Goal: Task Accomplishment & Management: Manage account settings

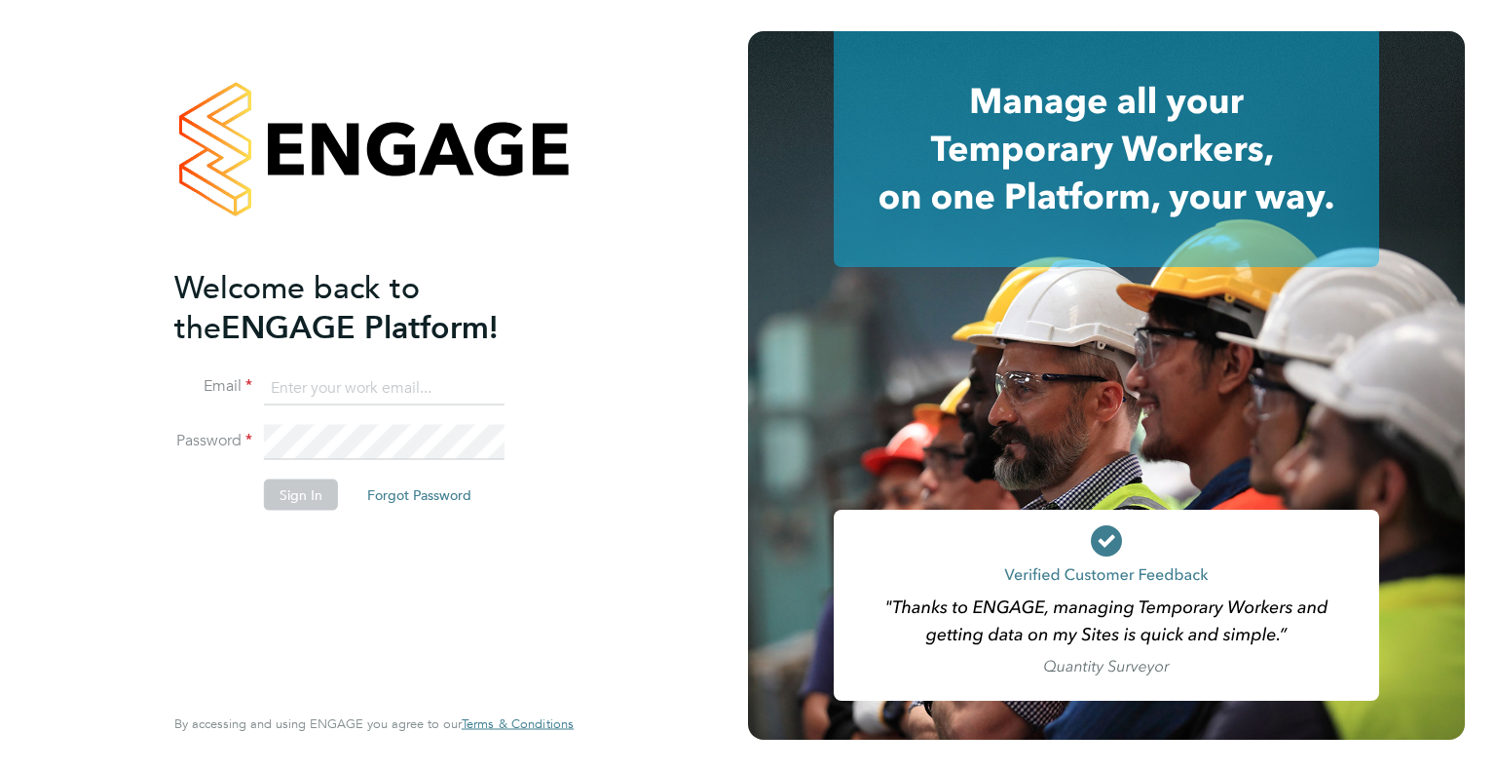
click at [378, 388] on input at bounding box center [384, 387] width 241 height 35
type input "karen.kemp@uk.g4s.com"
click at [318, 497] on button "Sign In" at bounding box center [301, 493] width 74 height 31
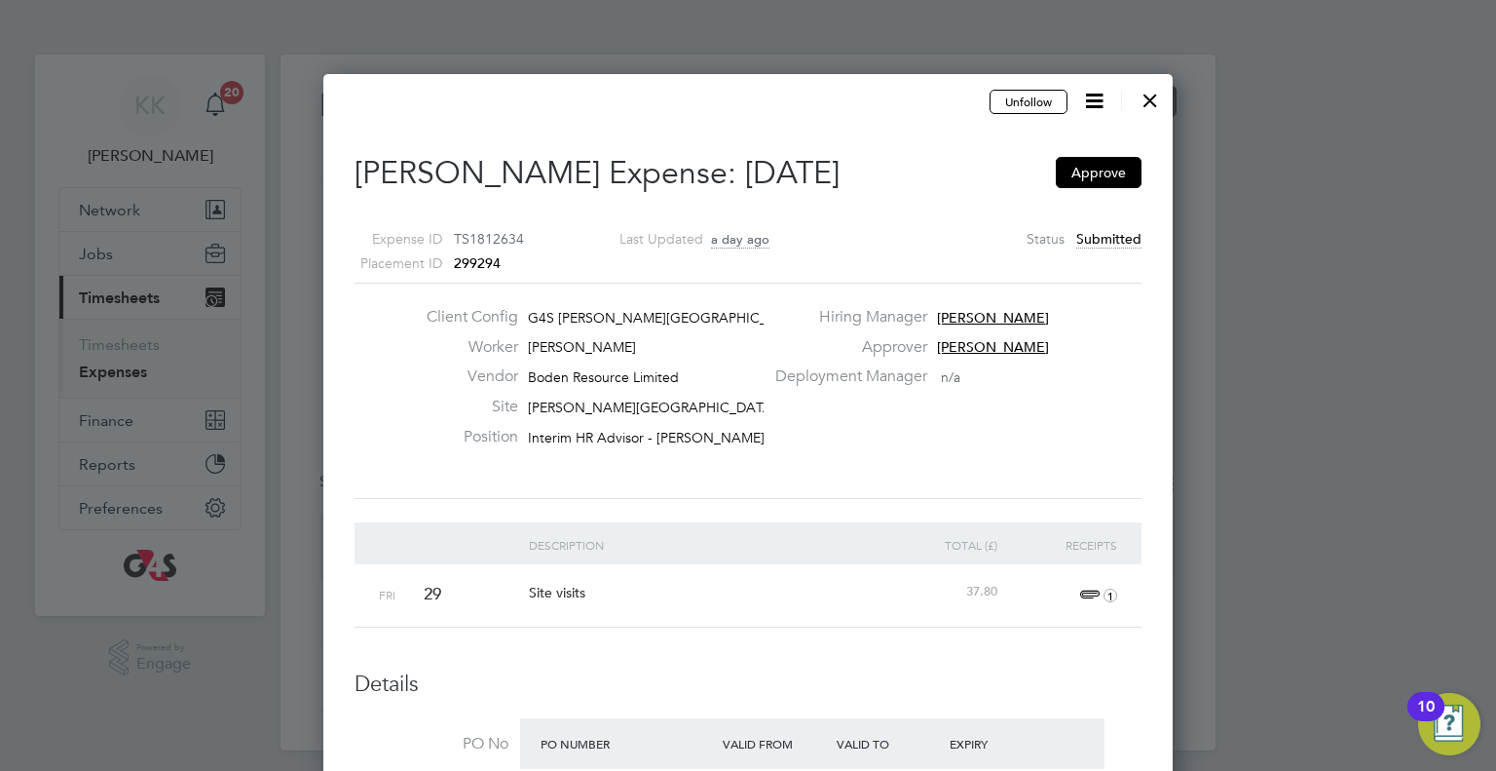
click at [144, 374] on div at bounding box center [748, 385] width 1496 height 771
click at [1095, 105] on icon at bounding box center [1094, 101] width 24 height 24
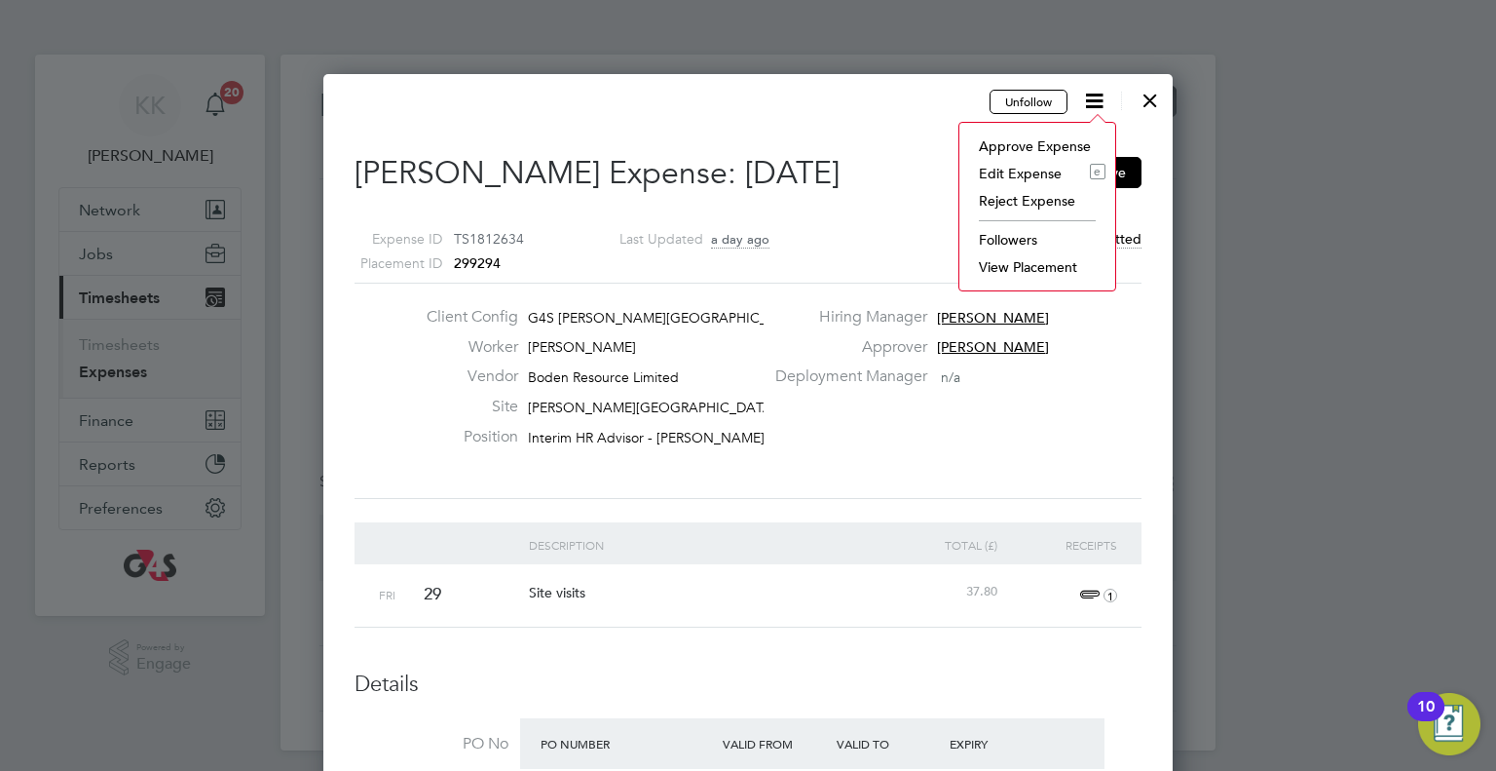
click at [1296, 250] on div at bounding box center [748, 385] width 1496 height 771
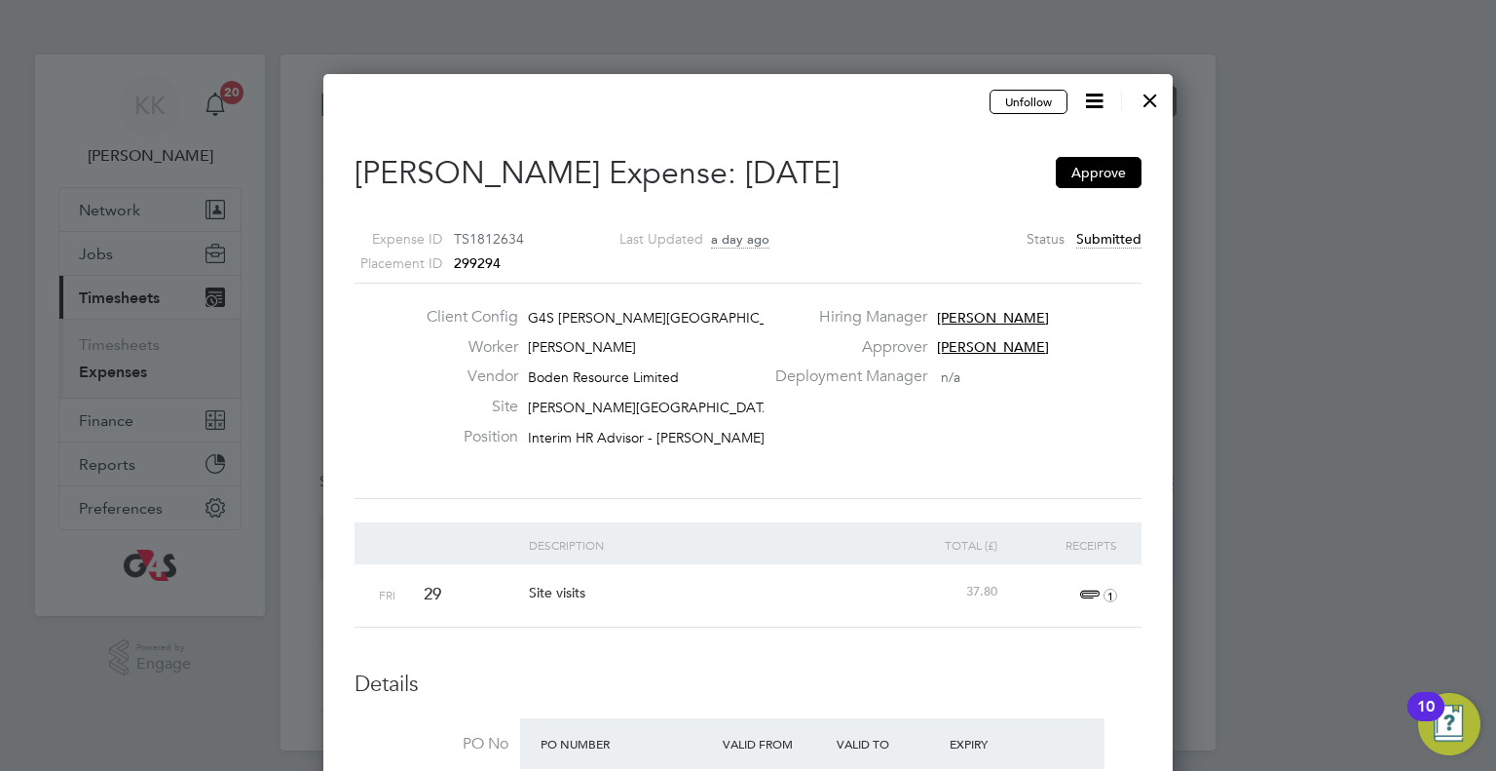
click at [1156, 99] on div at bounding box center [1150, 95] width 35 height 35
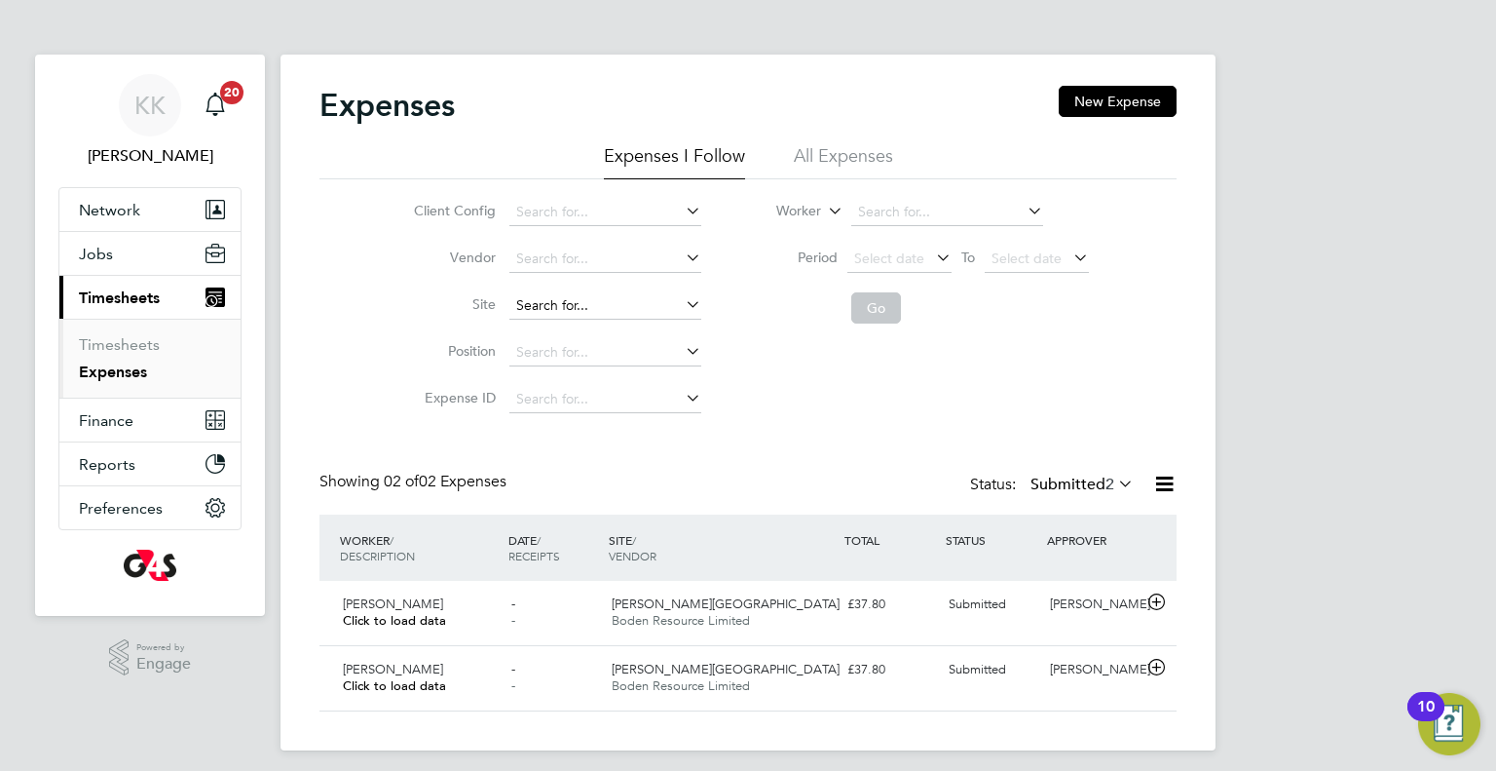
scroll to position [10, 0]
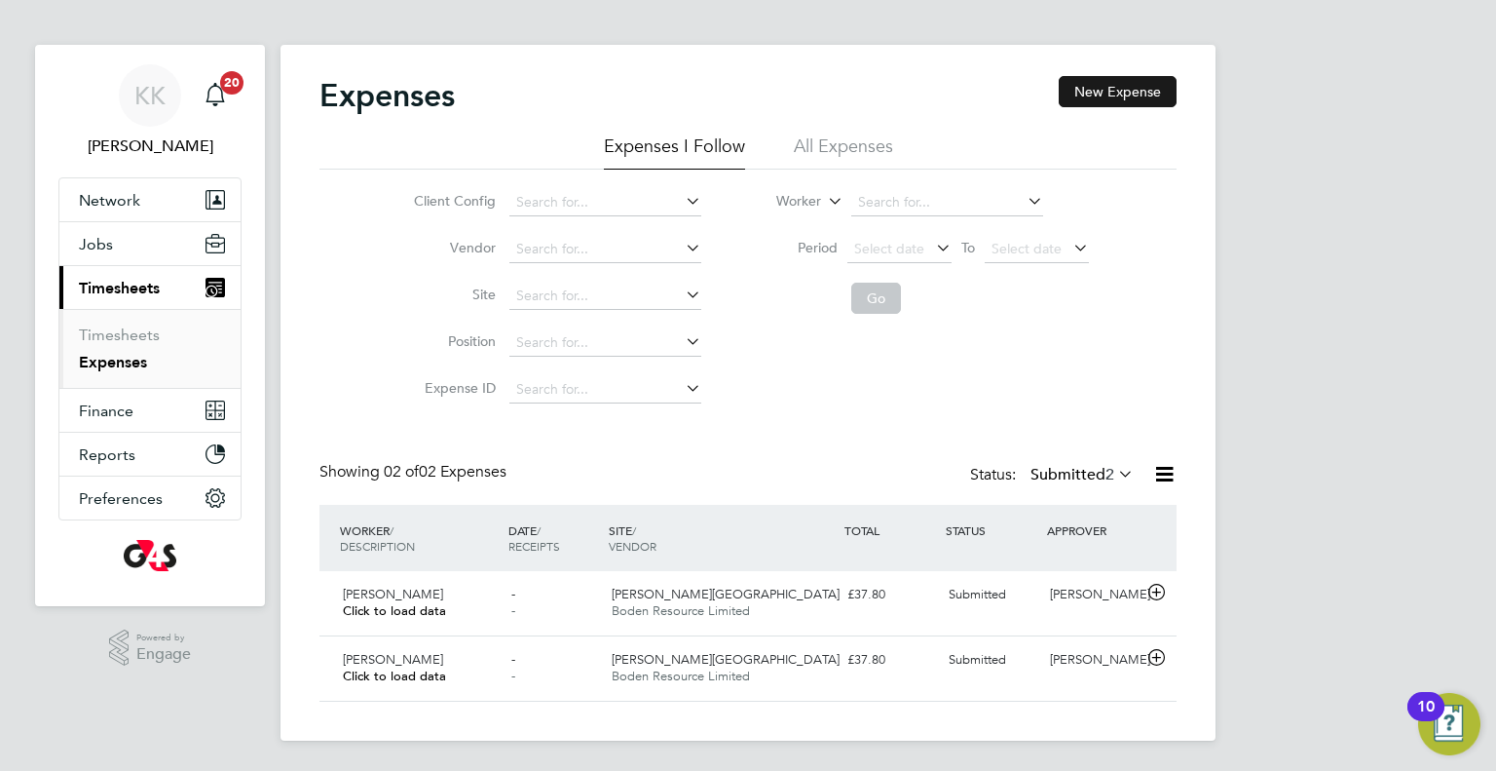
click at [1079, 102] on button "New Expense" at bounding box center [1118, 91] width 118 height 31
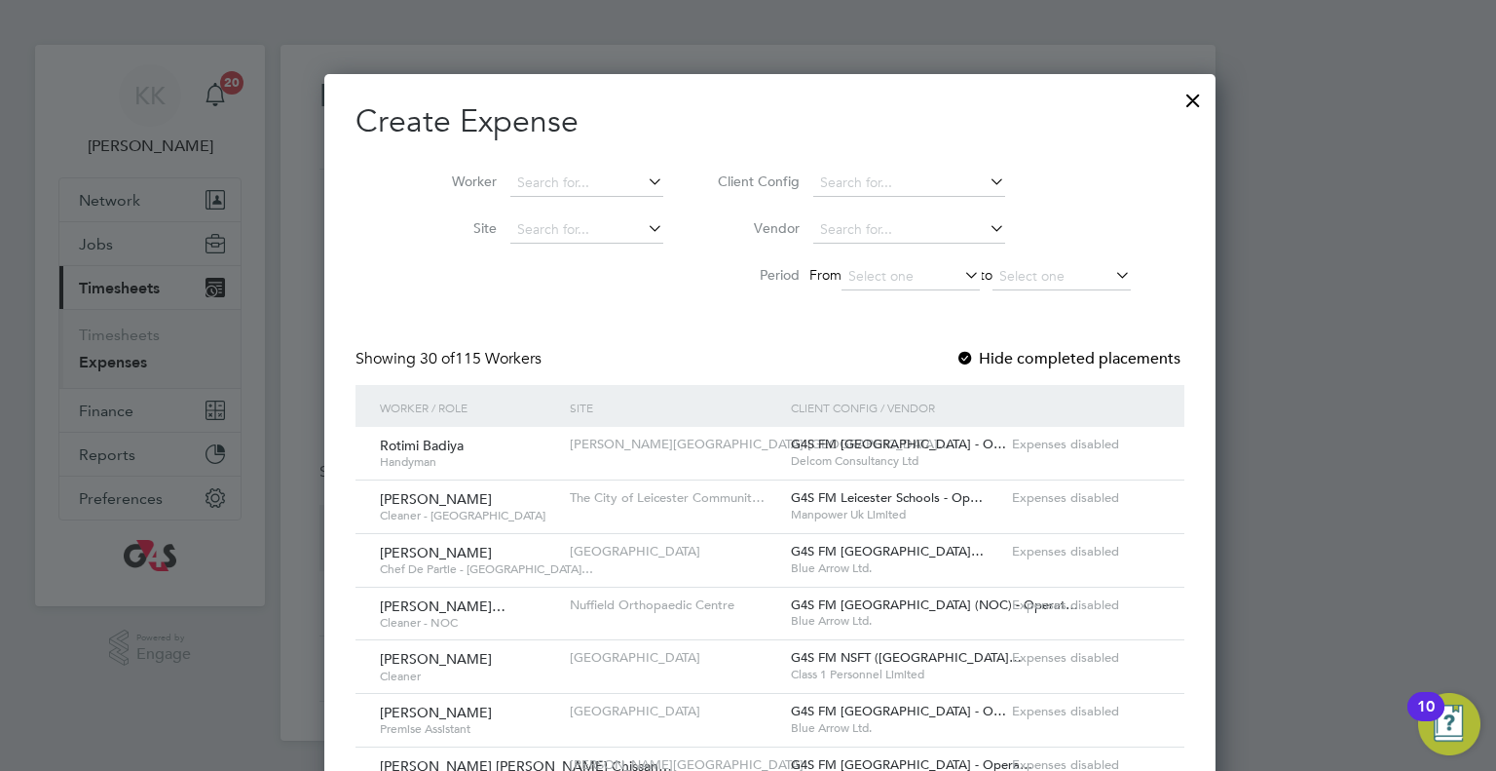
scroll to position [10, 9]
click at [1176, 97] on div at bounding box center [1193, 95] width 35 height 35
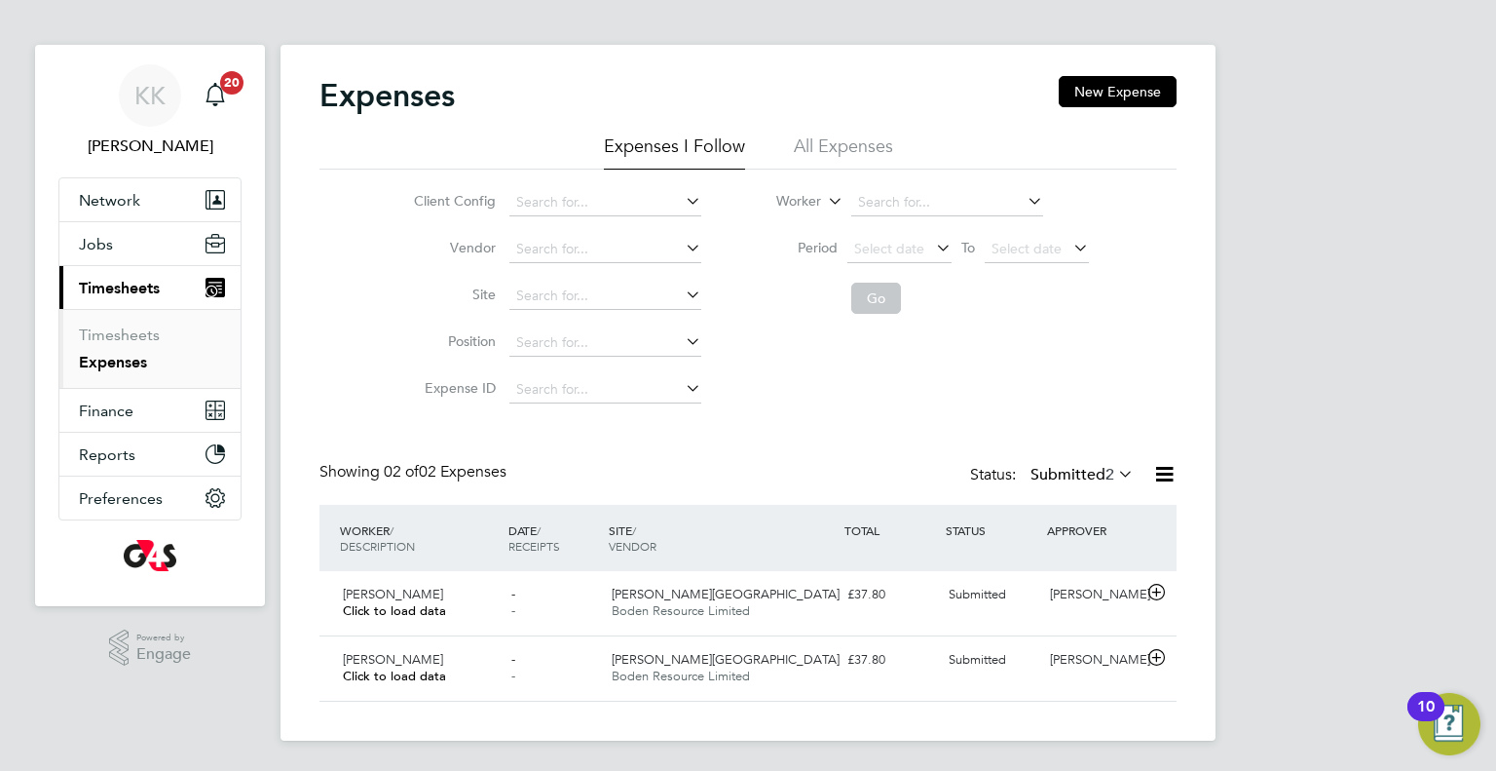
click at [133, 356] on link "Expenses" at bounding box center [113, 362] width 68 height 19
click at [1156, 592] on icon at bounding box center [1157, 593] width 24 height 16
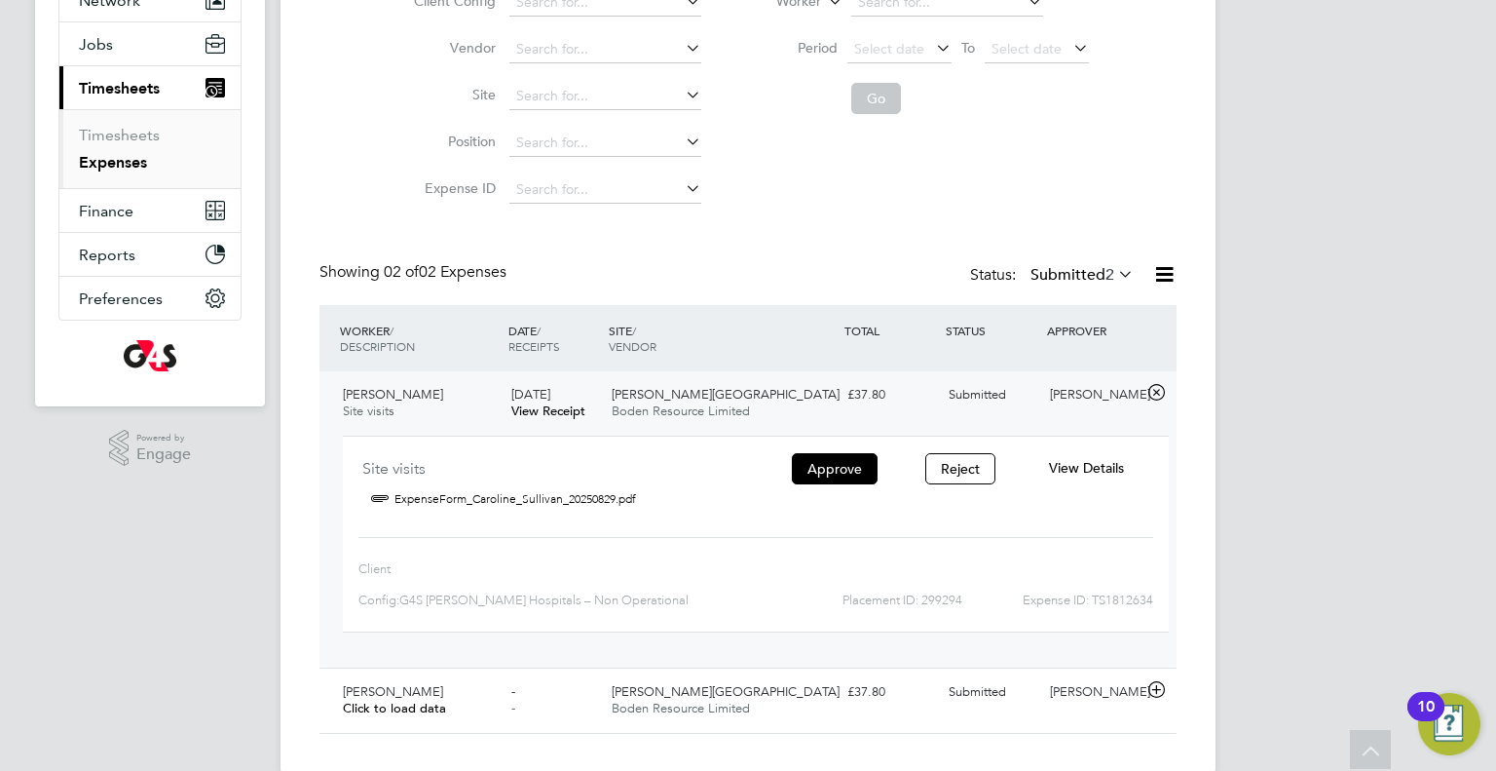
click at [1078, 474] on span "View Details" at bounding box center [1086, 468] width 75 height 18
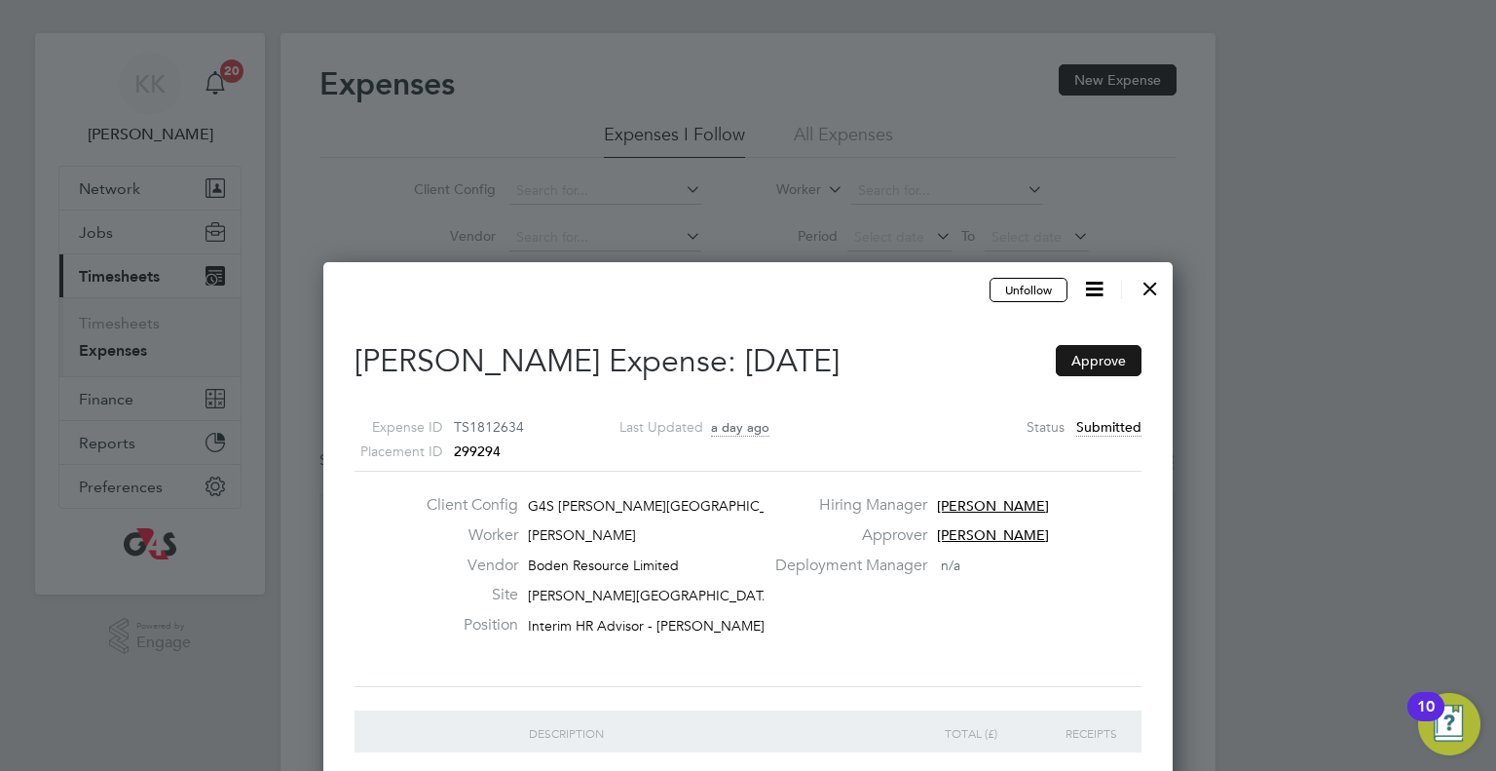
click at [1091, 360] on button "Approve" at bounding box center [1099, 360] width 86 height 31
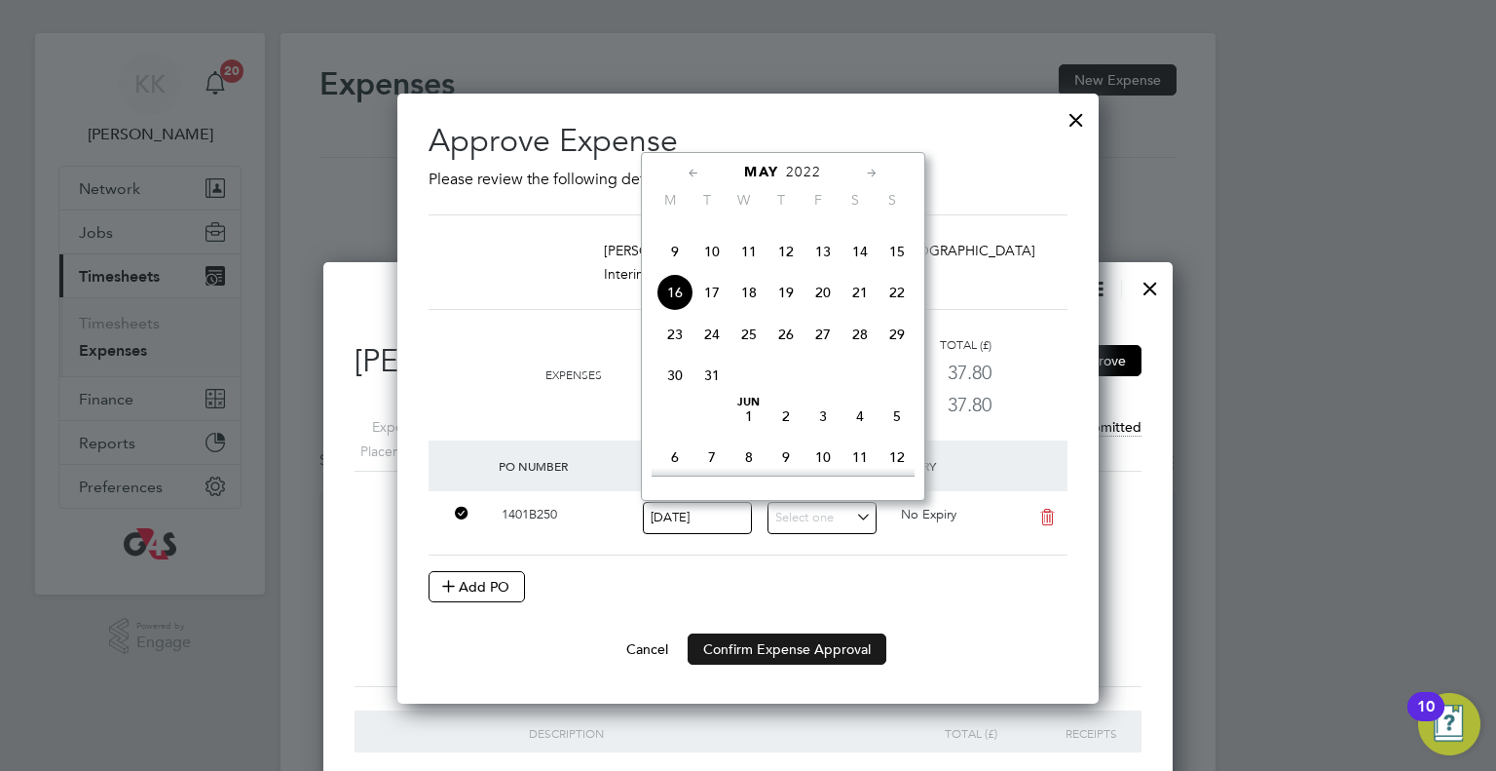
click at [819, 641] on button "Confirm Expense Approval" at bounding box center [787, 648] width 199 height 31
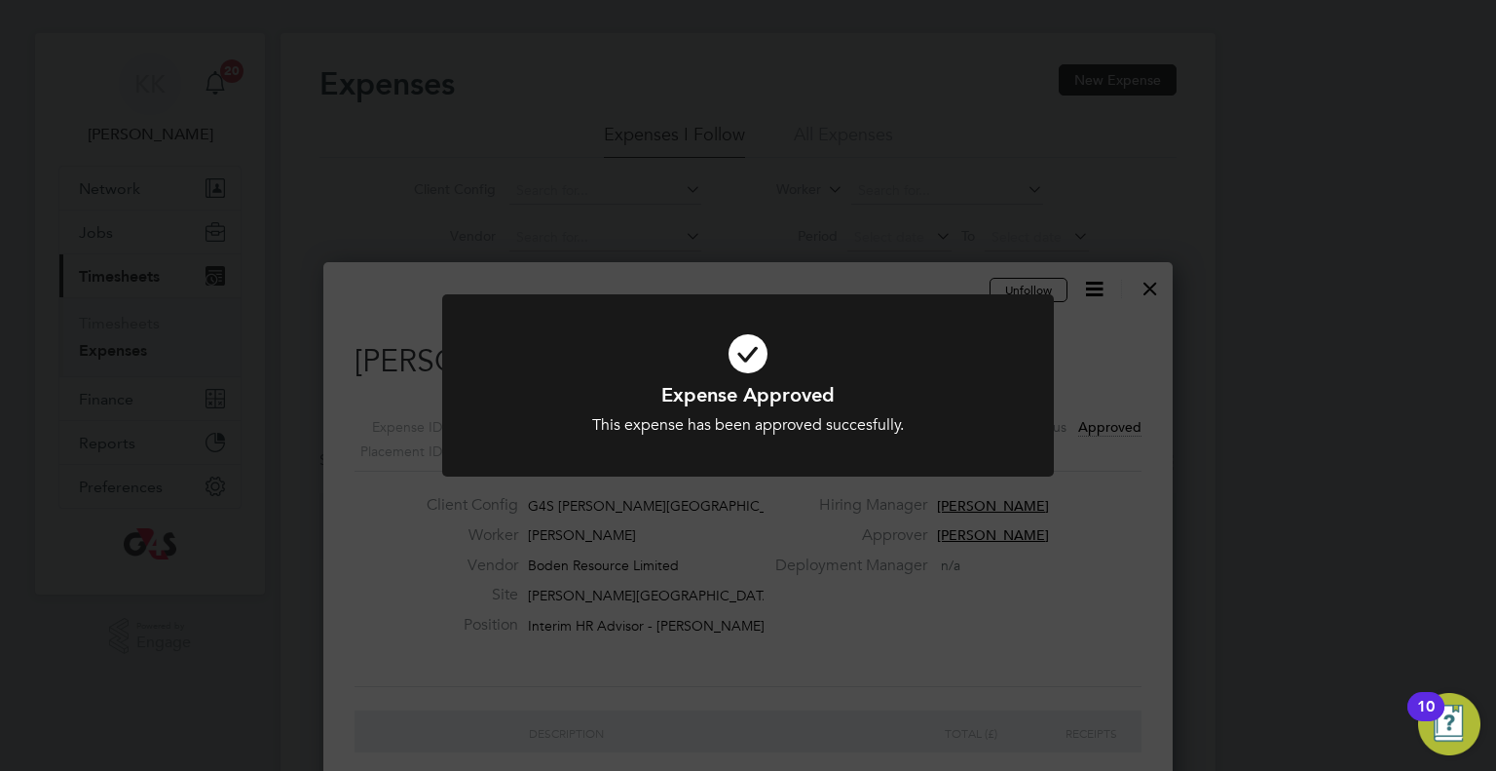
click at [531, 140] on div "Expense Approved This expense has been approved succesfully. Cancel Okay" at bounding box center [748, 385] width 1496 height 771
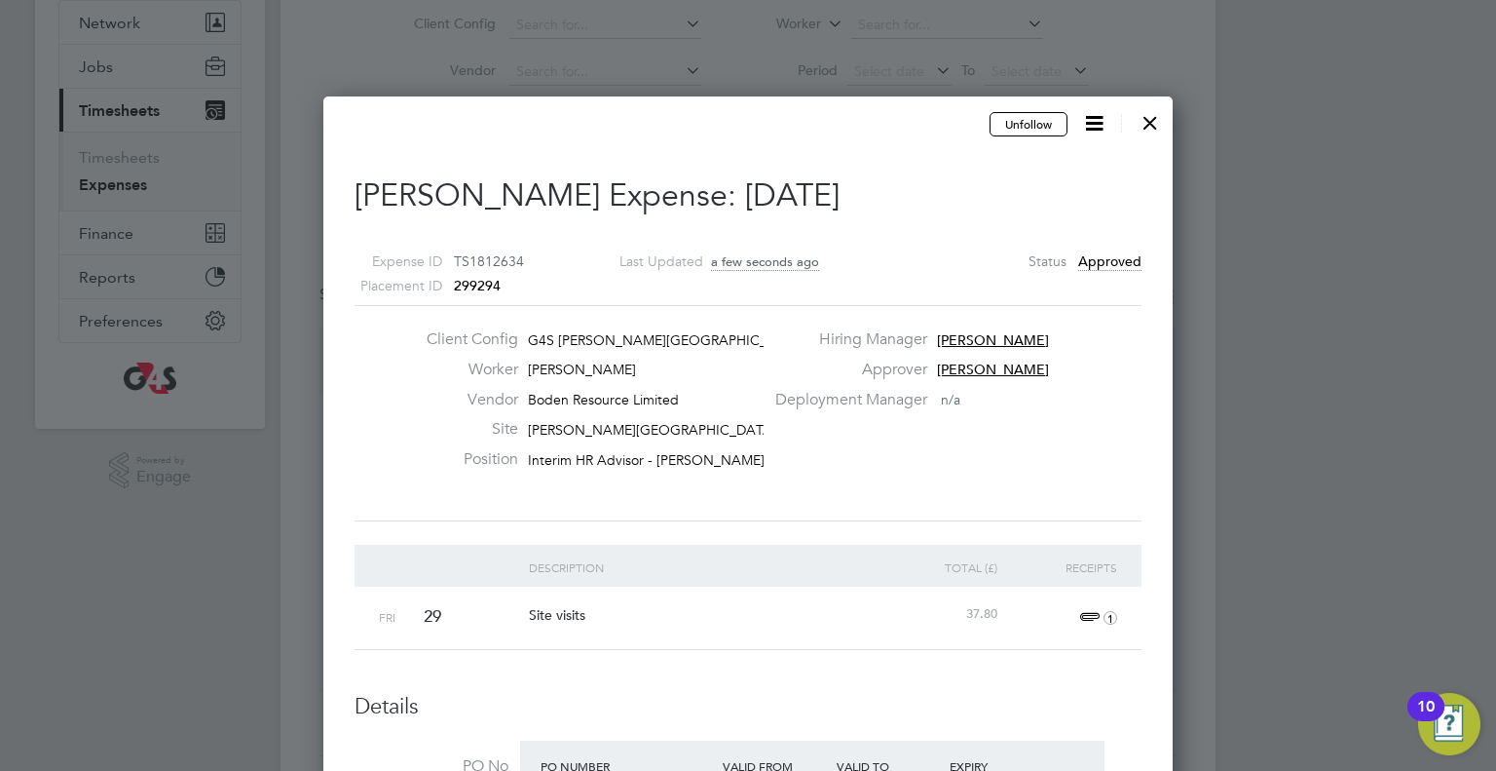
click at [1149, 115] on div at bounding box center [1150, 117] width 35 height 35
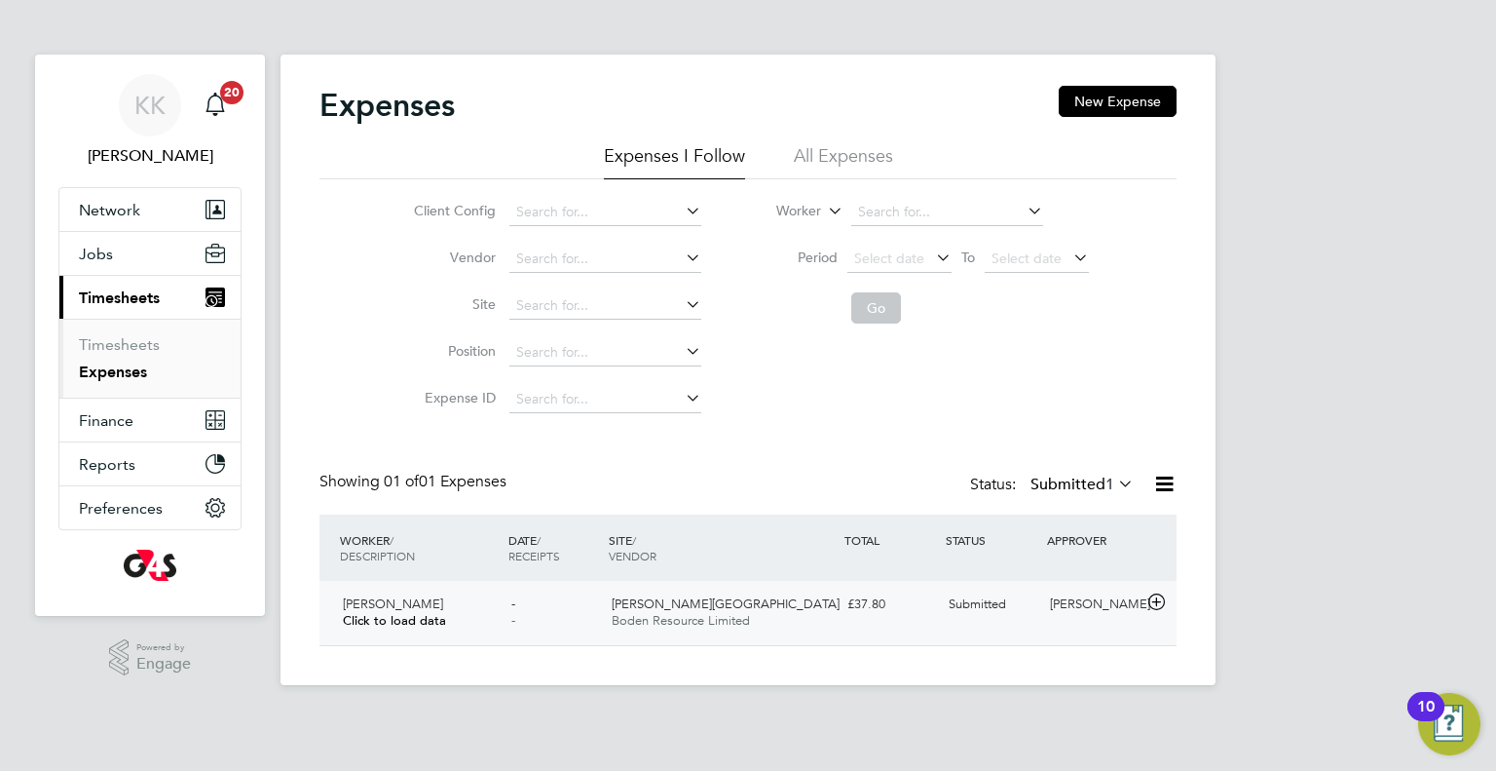
click at [1149, 602] on icon at bounding box center [1157, 602] width 24 height 16
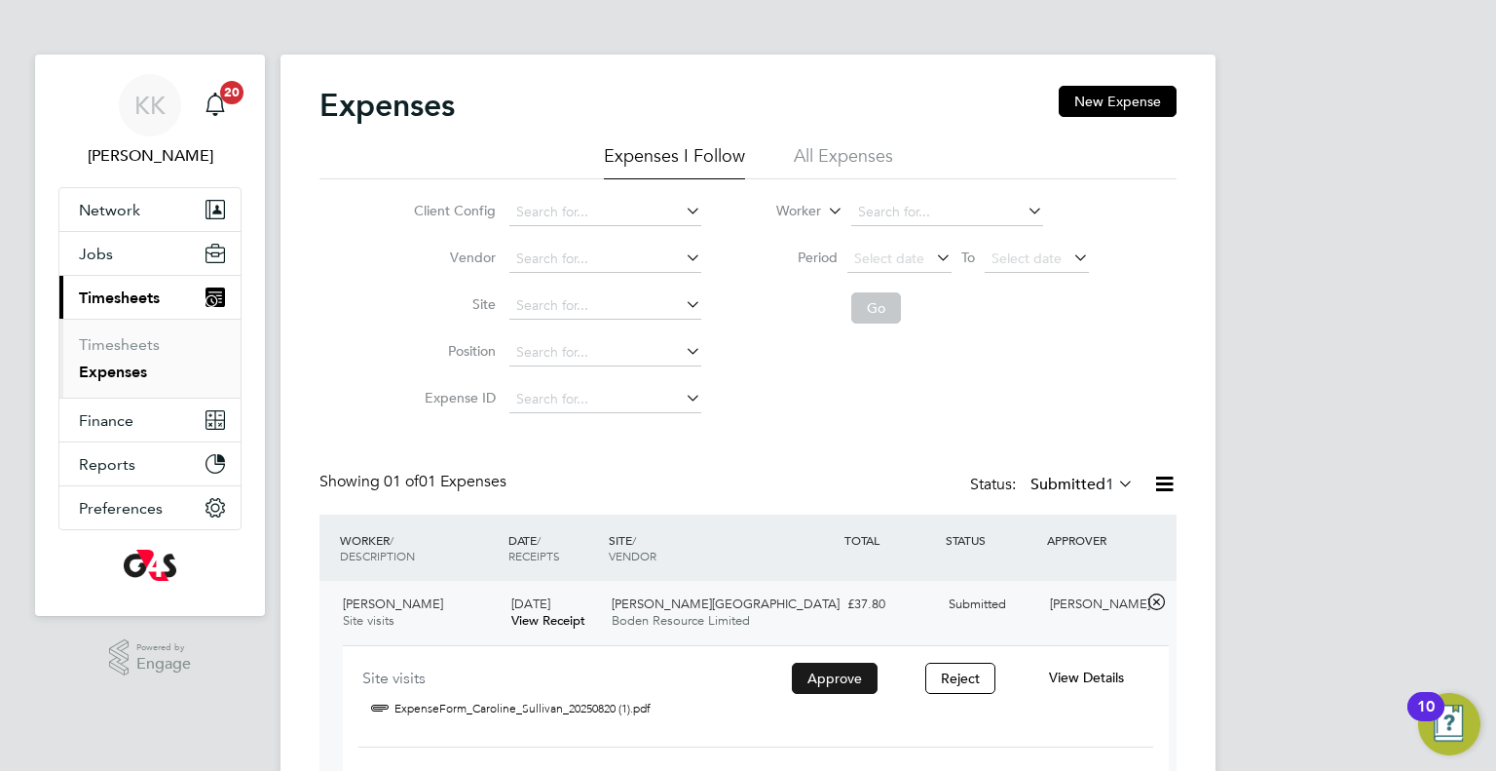
click at [865, 668] on button "Approve" at bounding box center [835, 678] width 86 height 31
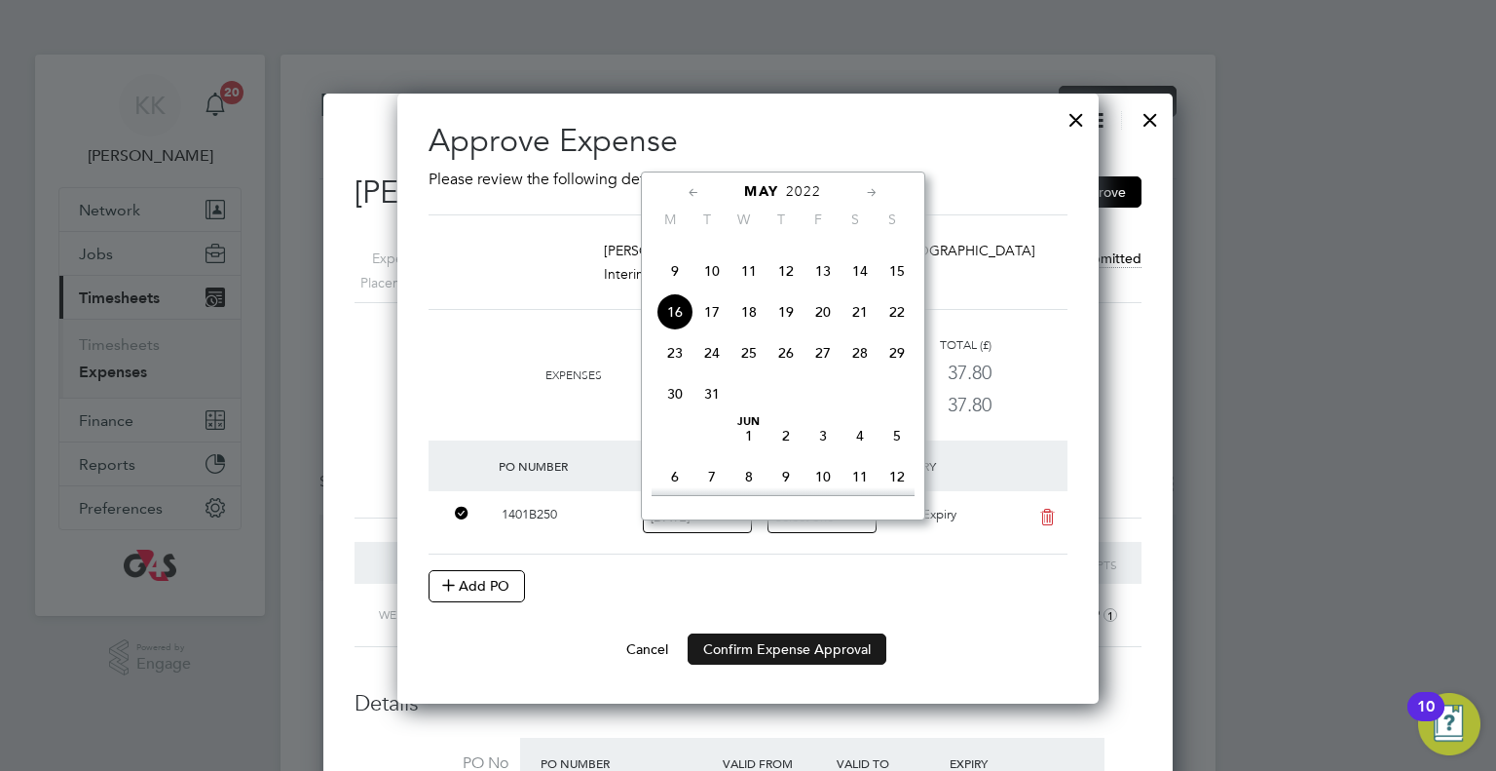
click at [852, 642] on button "Confirm Expense Approval" at bounding box center [787, 648] width 199 height 31
